Goal: Task Accomplishment & Management: Use online tool/utility

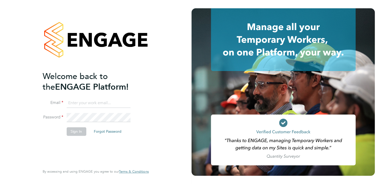
type input "[PERSON_NAME][EMAIL_ADDRESS][PERSON_NAME][DOMAIN_NAME]"
click at [77, 132] on button "Sign In" at bounding box center [76, 131] width 20 height 8
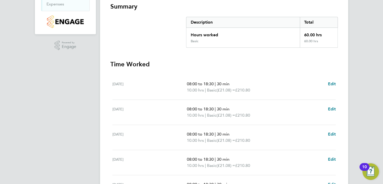
scroll to position [200, 0]
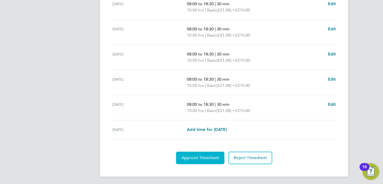
drag, startPoint x: 202, startPoint y: 157, endPoint x: 206, endPoint y: 153, distance: 5.3
click at [202, 156] on span "Approve Timesheet" at bounding box center [200, 157] width 38 height 5
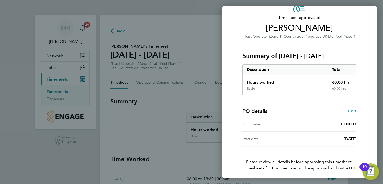
scroll to position [49, 0]
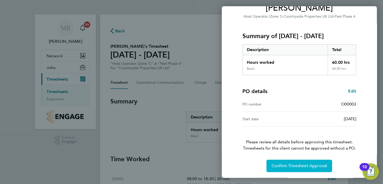
click at [297, 165] on span "Confirm Timesheet Approval" at bounding box center [299, 165] width 55 height 5
